Goal: Information Seeking & Learning: Learn about a topic

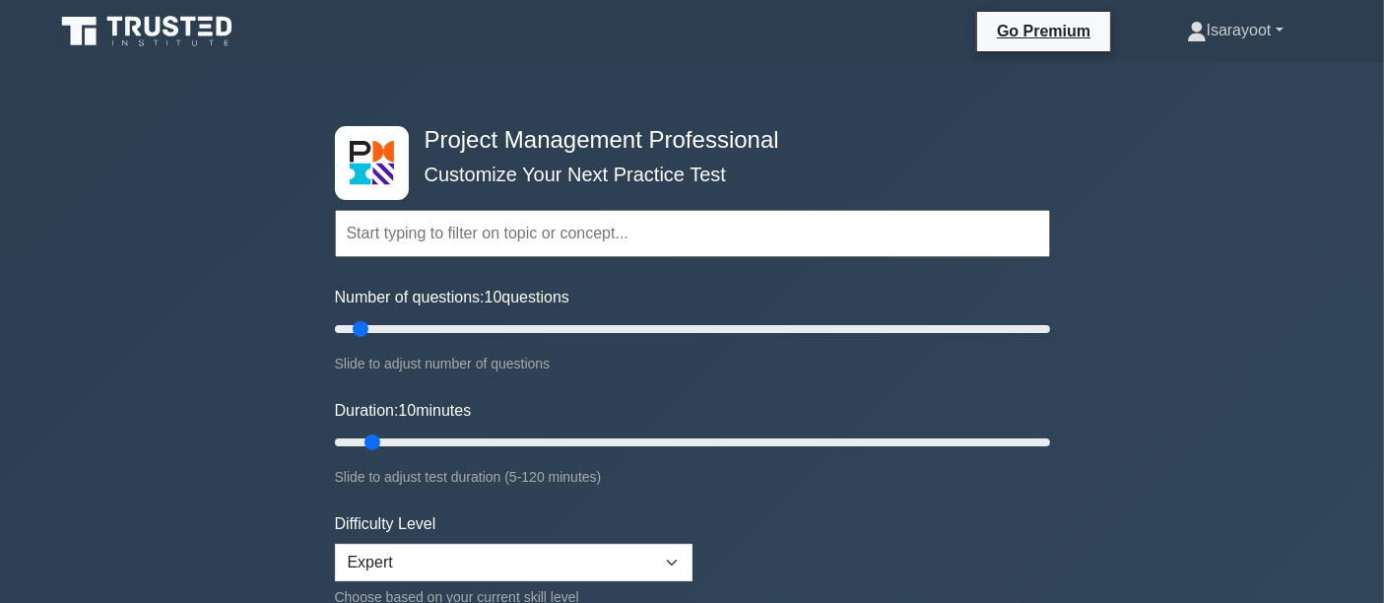
click at [1236, 25] on link "Isarayoot" at bounding box center [1235, 30] width 191 height 39
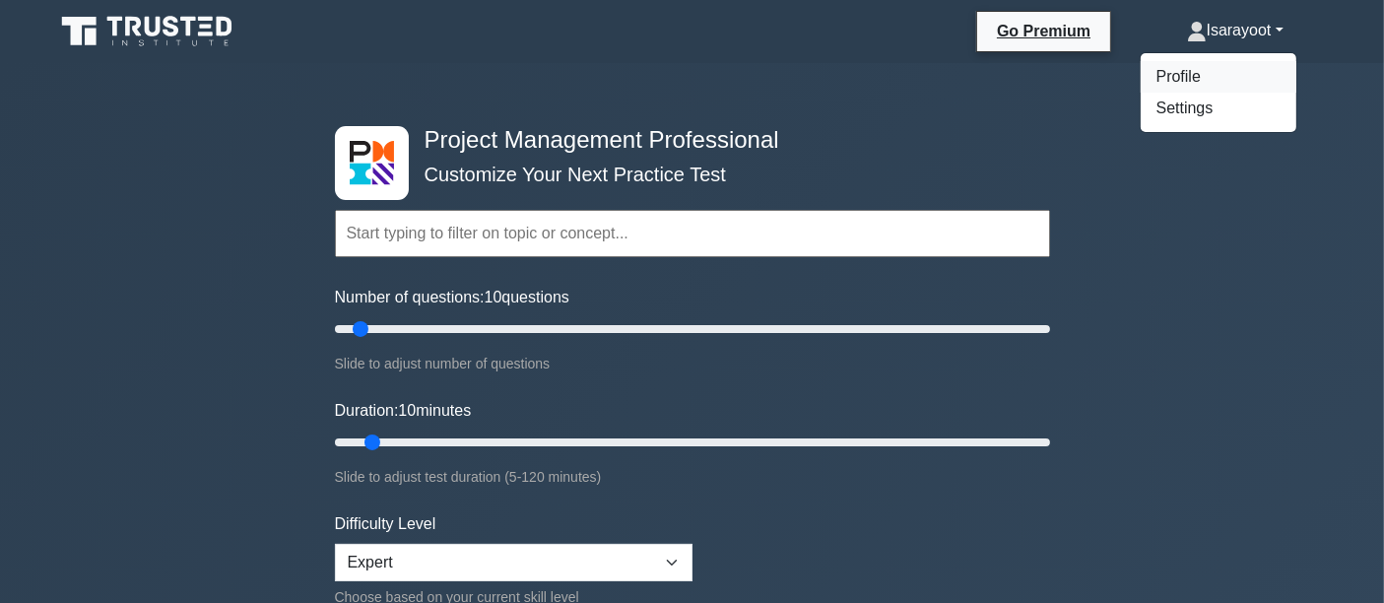
click at [1194, 69] on link "Profile" at bounding box center [1219, 77] width 156 height 32
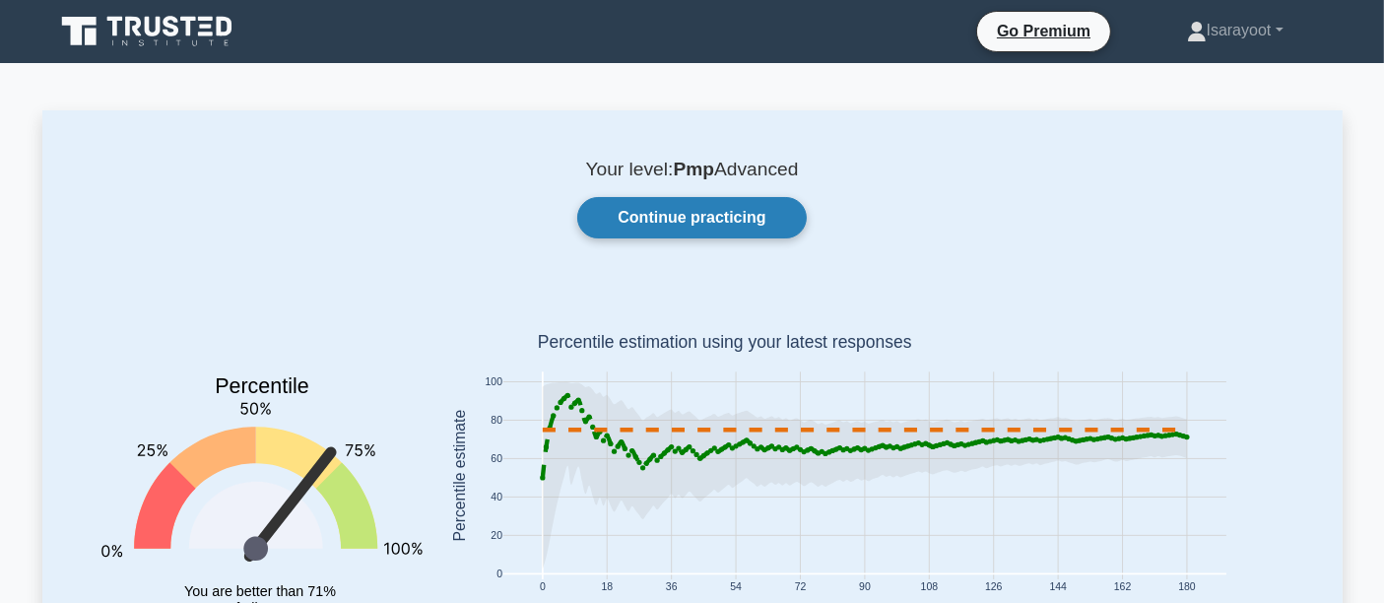
click at [765, 219] on link "Continue practicing" at bounding box center [691, 217] width 229 height 41
